Goal: Task Accomplishment & Management: Manage account settings

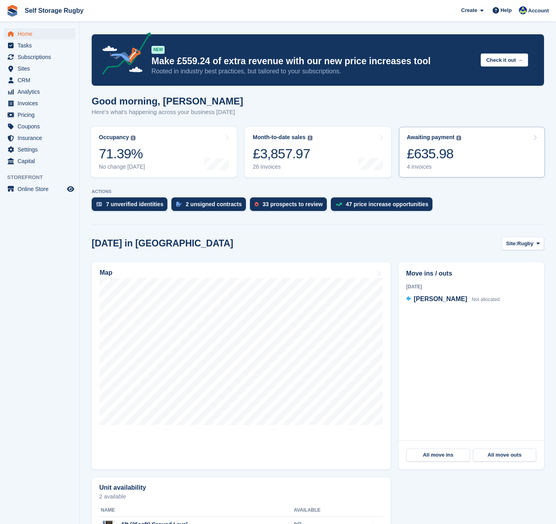
click at [433, 151] on div "£635.98" at bounding box center [434, 154] width 55 height 16
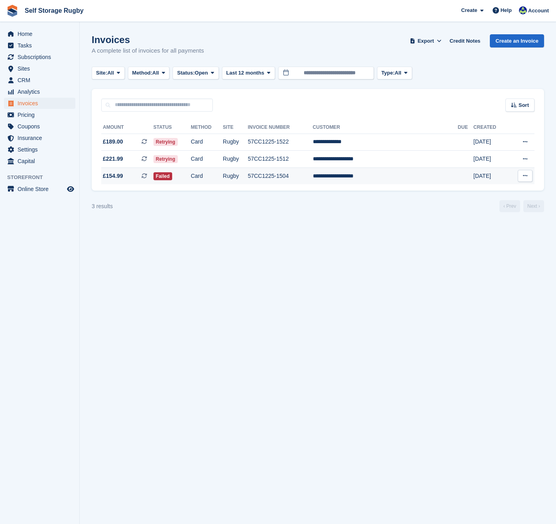
click at [218, 178] on td "Card" at bounding box center [207, 175] width 32 height 17
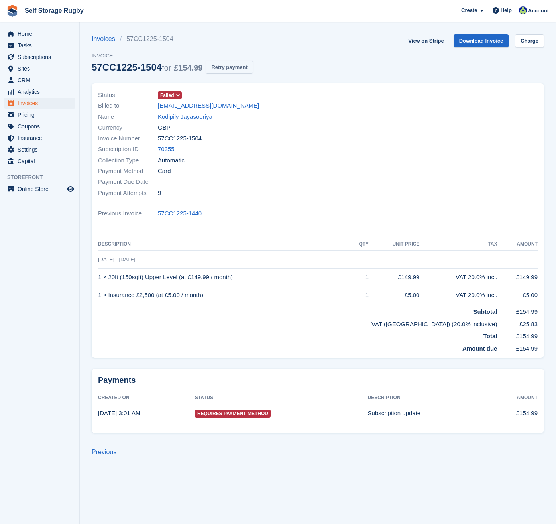
click at [215, 63] on button "Retry payment" at bounding box center [229, 67] width 47 height 13
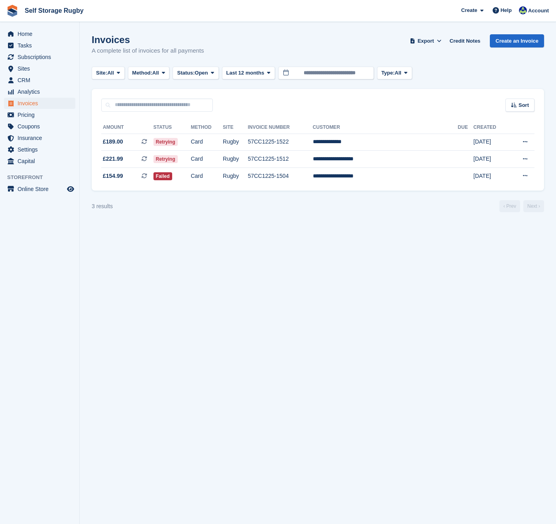
click at [145, 235] on section "Invoices A complete list of invoices for all payments Export Export Invoices Ex…" at bounding box center [318, 262] width 476 height 524
click at [191, 173] on td "Failed" at bounding box center [171, 175] width 37 height 17
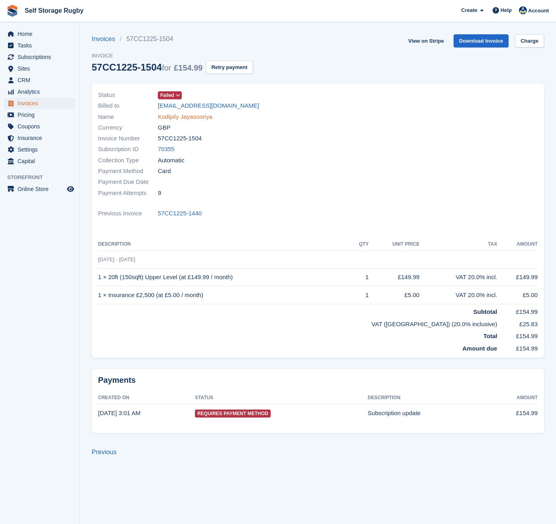
click at [167, 118] on link "Kodipily Jayasooriya" at bounding box center [185, 116] width 55 height 9
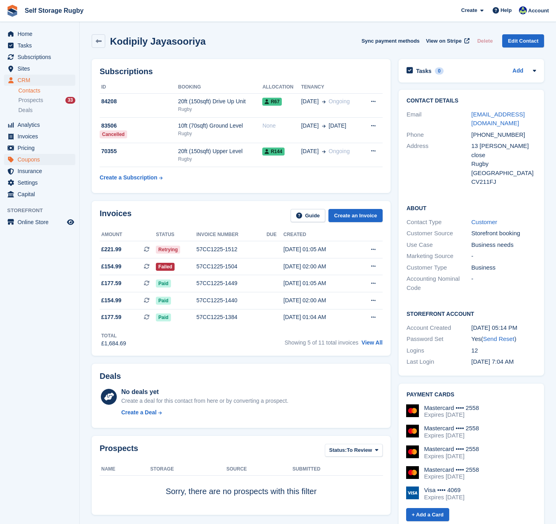
drag, startPoint x: 50, startPoint y: 399, endPoint x: 54, endPoint y: 159, distance: 239.2
click at [20, 365] on aside "Home Tasks Subscriptions Subscriptions Subscriptions Contracts Price increases …" at bounding box center [39, 264] width 79 height 484
click at [22, 357] on aside "Home Tasks Subscriptions Subscriptions Subscriptions Contracts Price increases …" at bounding box center [39, 264] width 79 height 484
click at [22, 352] on aside "Home Tasks Subscriptions Subscriptions Subscriptions Contracts Price increases …" at bounding box center [39, 264] width 79 height 484
click at [65, 291] on aside "Home Tasks Subscriptions Subscriptions Subscriptions Contracts Price increases …" at bounding box center [39, 264] width 79 height 484
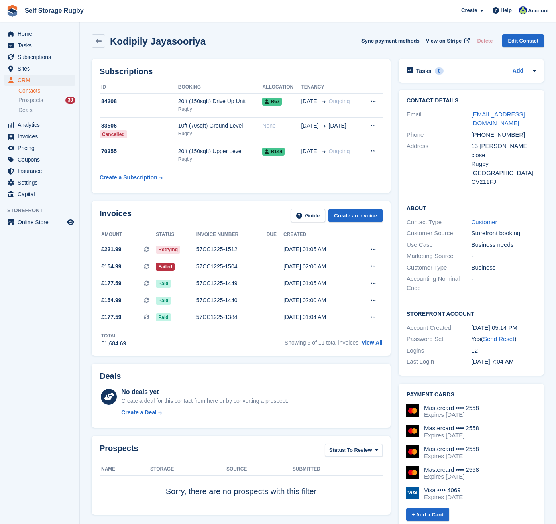
click at [53, 331] on aside "Home Tasks Subscriptions Subscriptions Subscriptions Contracts Price increases …" at bounding box center [39, 264] width 79 height 484
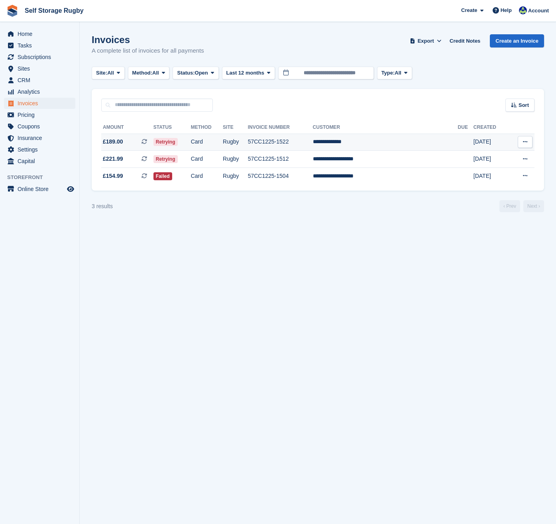
click at [212, 142] on td "Card" at bounding box center [207, 142] width 32 height 17
